Goal: Transaction & Acquisition: Download file/media

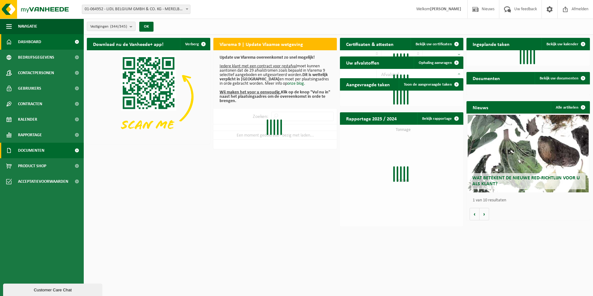
click at [32, 149] on span "Documenten" at bounding box center [31, 151] width 26 height 16
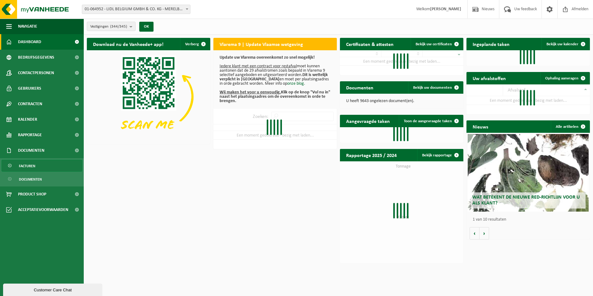
click at [29, 165] on span "Facturen" at bounding box center [27, 166] width 16 height 12
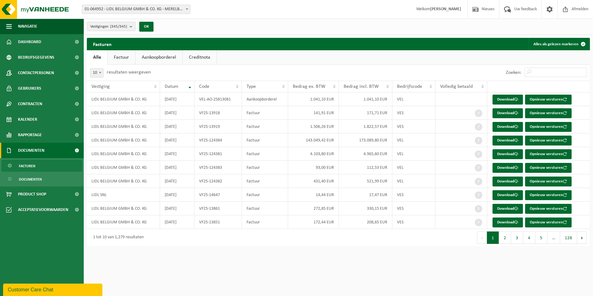
click at [163, 56] on link "Aankoopborderel" at bounding box center [158, 57] width 47 height 14
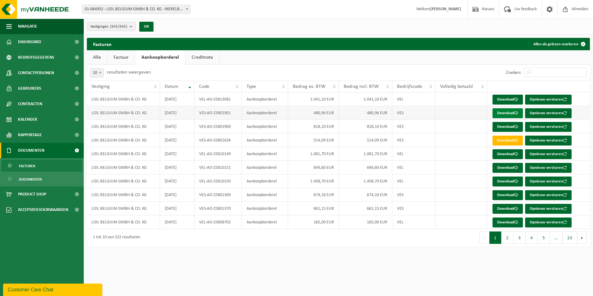
click at [508, 113] on link "Download" at bounding box center [507, 113] width 30 height 10
drag, startPoint x: 233, startPoint y: 98, endPoint x: 198, endPoint y: 98, distance: 35.0
click at [198, 98] on td "VEL-AO-25813081" at bounding box center [218, 99] width 48 height 14
drag, startPoint x: 231, startPoint y: 99, endPoint x: 197, endPoint y: 98, distance: 33.5
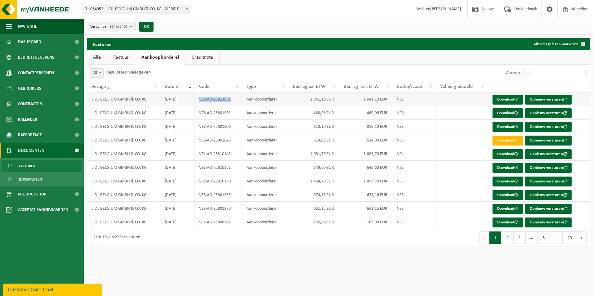
click at [197, 98] on td "VEL-AO-25813081" at bounding box center [218, 99] width 48 height 14
copy td "VEL-AO-25813081"
click at [277, 105] on td "Aankoopborderel" at bounding box center [265, 99] width 46 height 14
click at [578, 7] on span "Afmelden" at bounding box center [580, 9] width 20 height 18
